Goal: Information Seeking & Learning: Learn about a topic

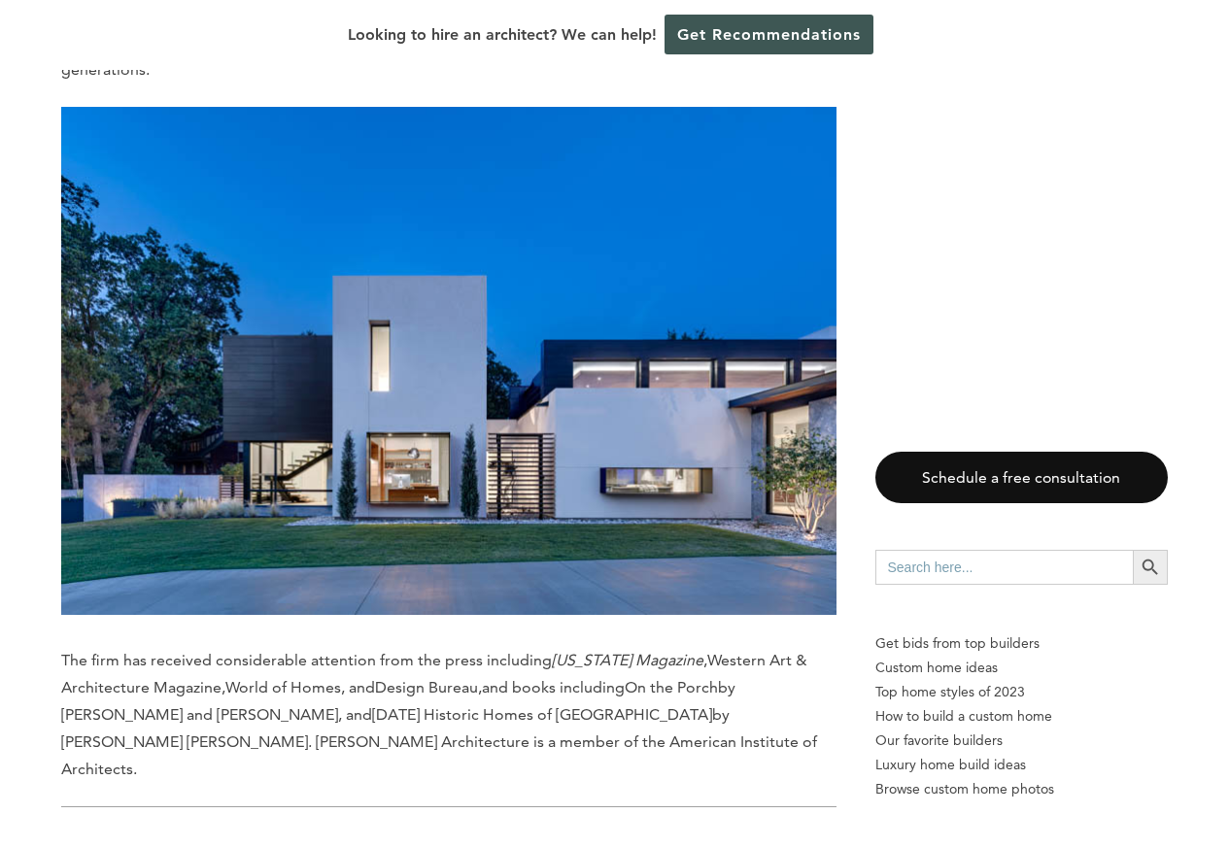
scroll to position [1982, 0]
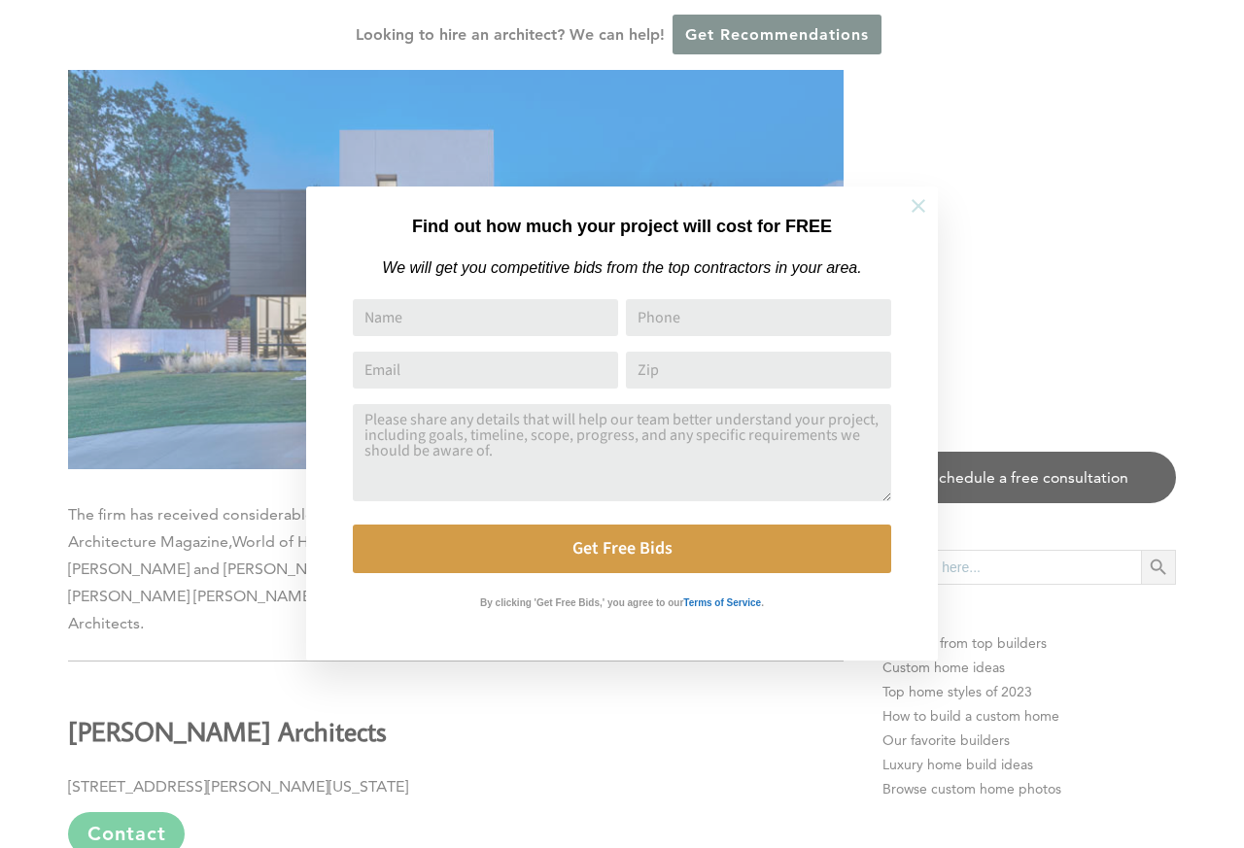
click at [916, 207] on icon at bounding box center [918, 206] width 14 height 14
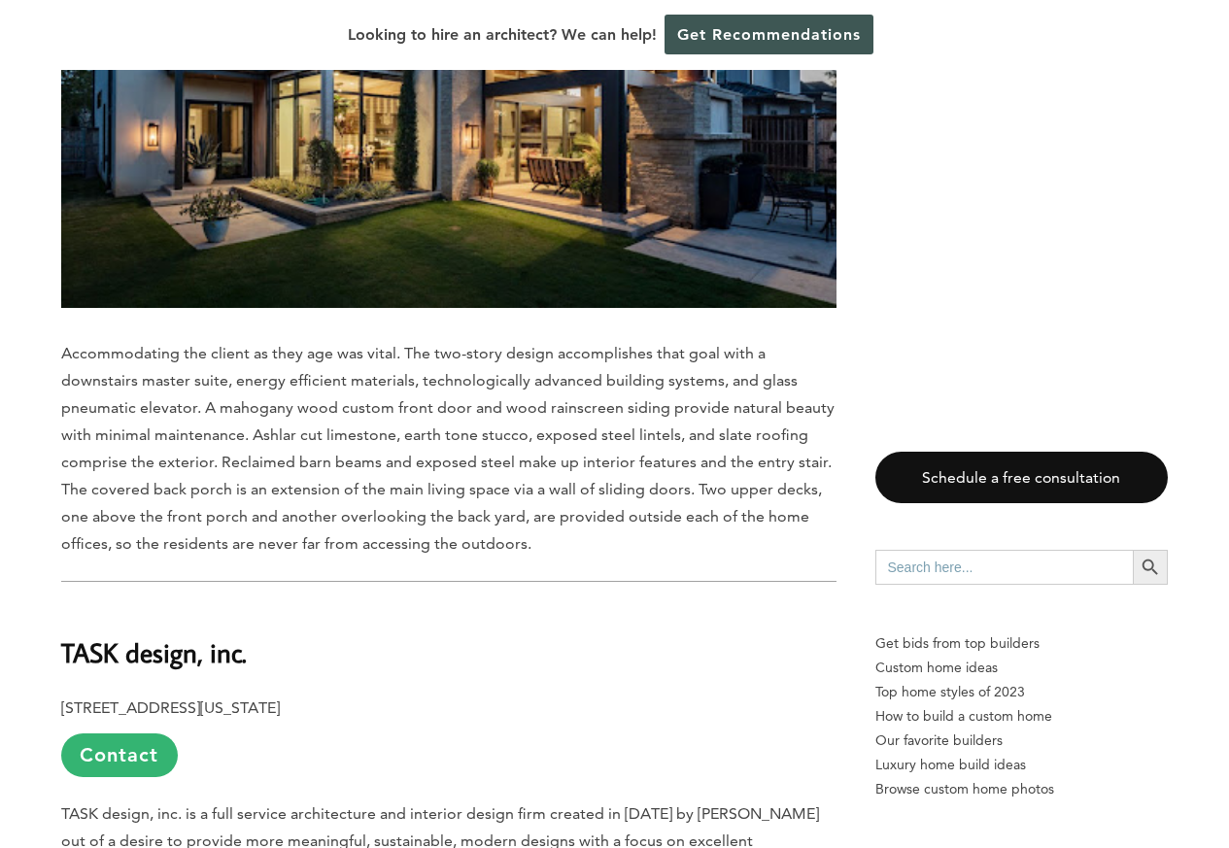
scroll to position [14226, 0]
